Goal: Find specific page/section

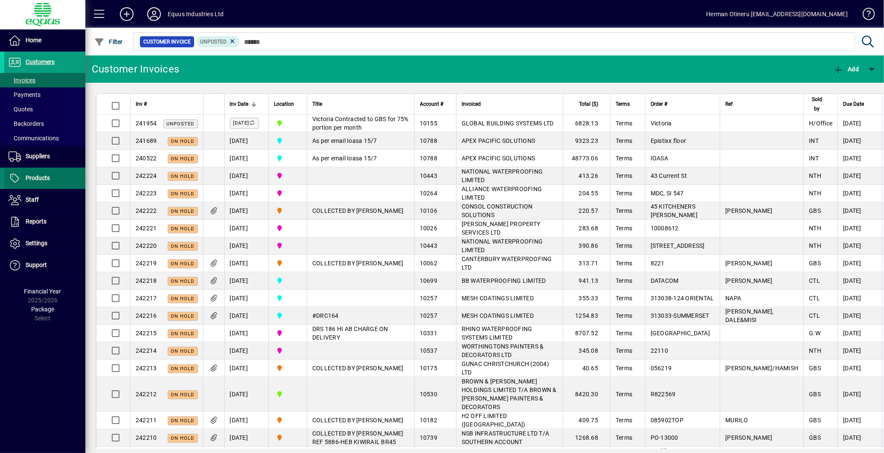
click at [36, 177] on span "Products" at bounding box center [38, 178] width 24 height 7
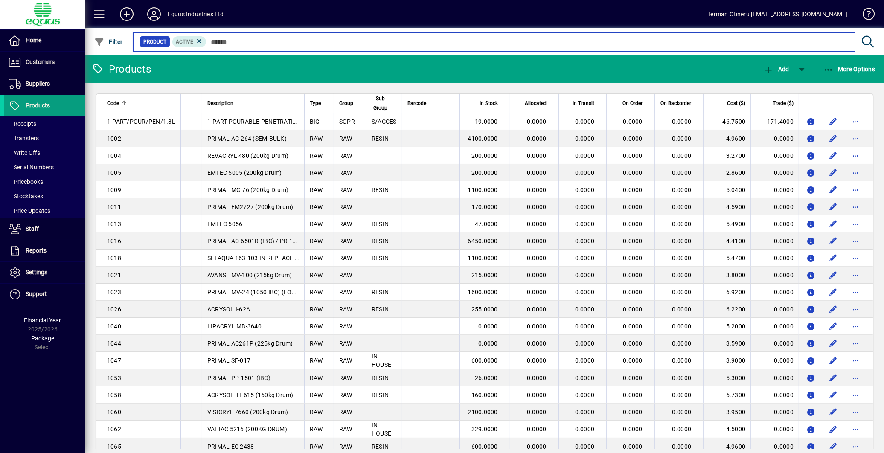
click at [231, 44] on input "text" at bounding box center [528, 42] width 642 height 12
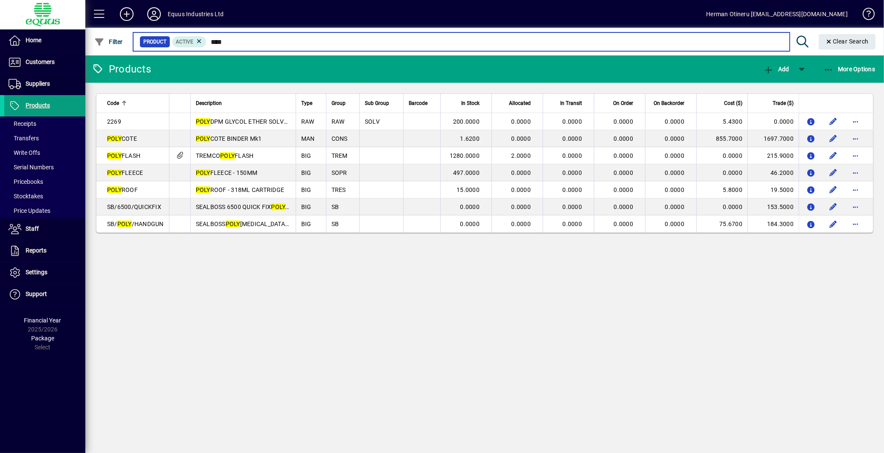
type input "****"
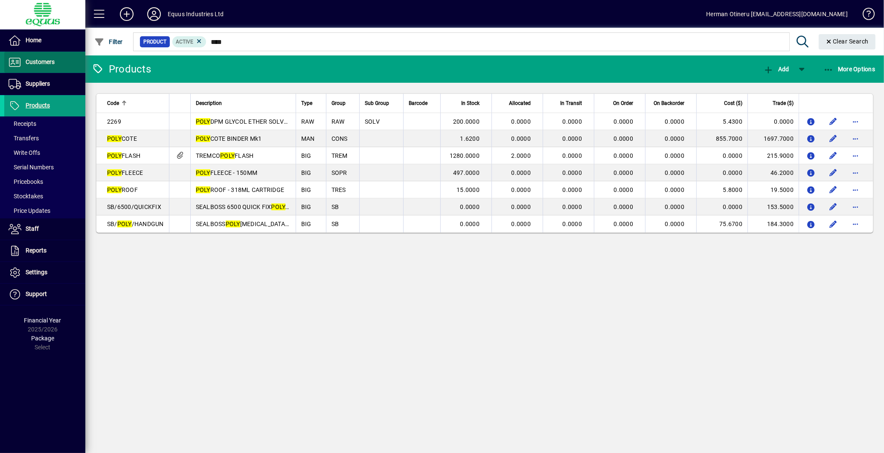
click at [30, 66] on span "Customers" at bounding box center [29, 62] width 50 height 10
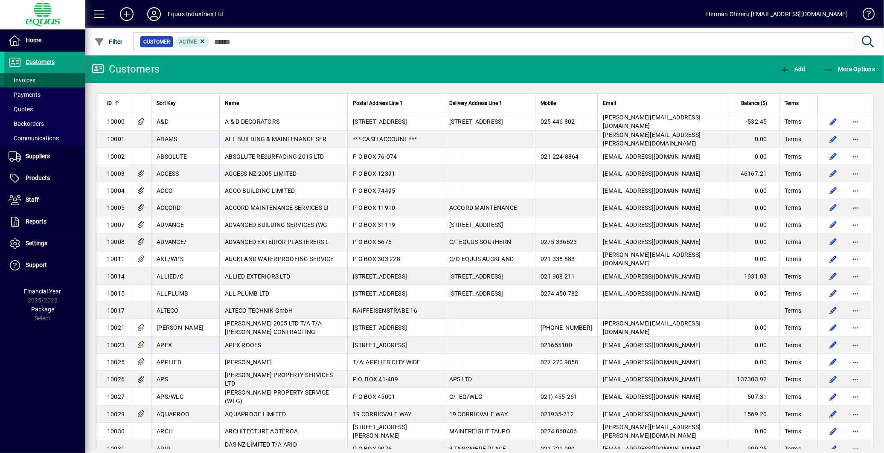
click at [31, 83] on span "Invoices" at bounding box center [19, 80] width 31 height 9
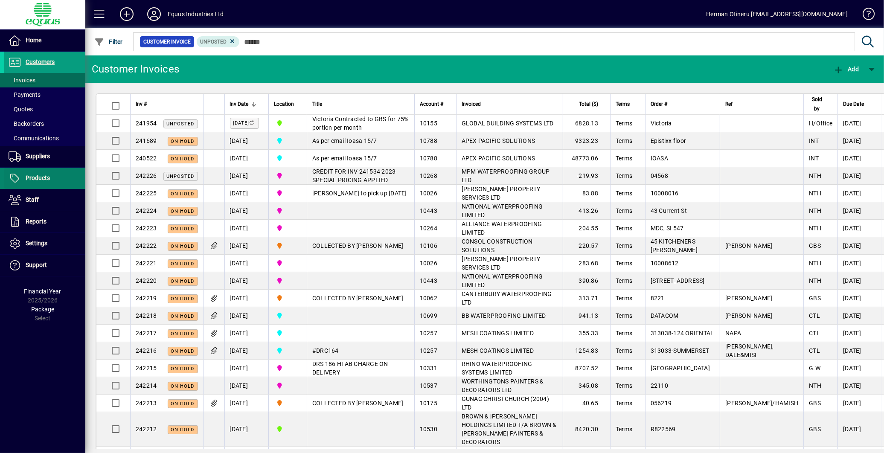
click at [46, 175] on span "Products" at bounding box center [38, 178] width 24 height 7
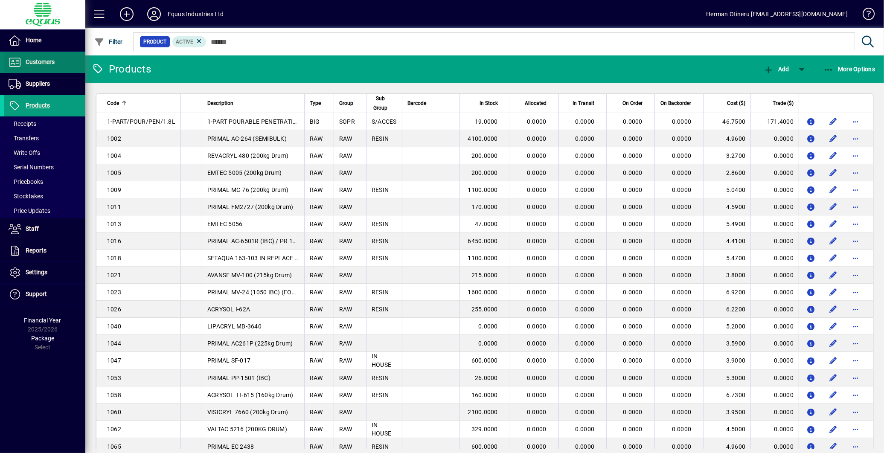
click at [41, 64] on span "Customers" at bounding box center [40, 61] width 29 height 7
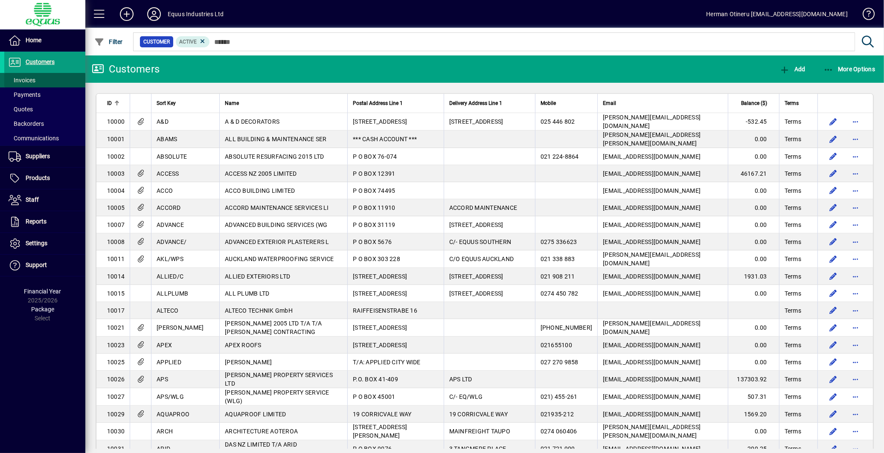
click at [31, 80] on span "Invoices" at bounding box center [22, 80] width 27 height 7
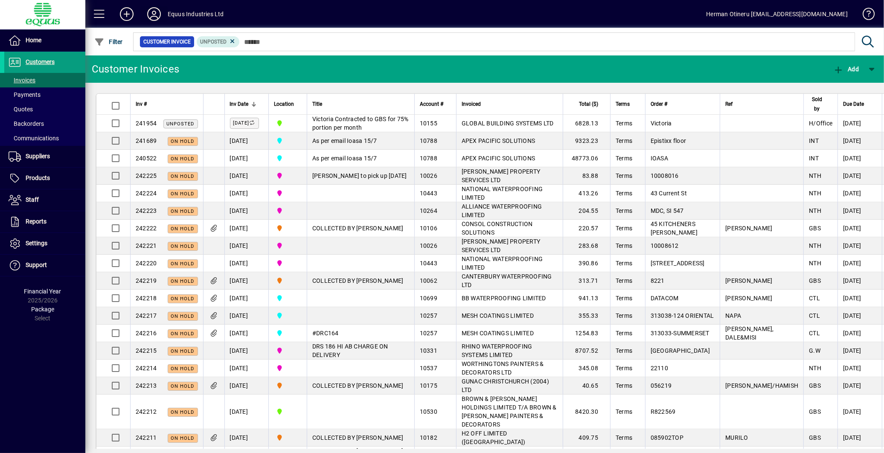
click at [150, 13] on icon at bounding box center [154, 14] width 17 height 14
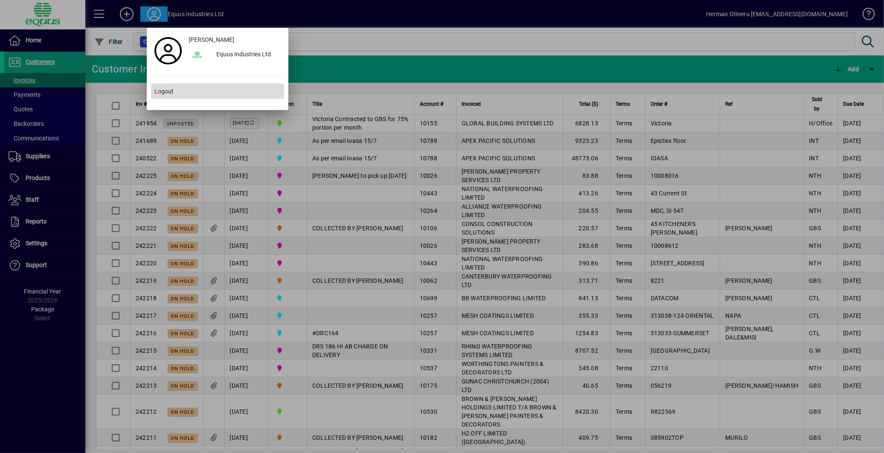
click at [174, 90] on span at bounding box center [217, 91] width 133 height 20
